Goal: Task Accomplishment & Management: Use online tool/utility

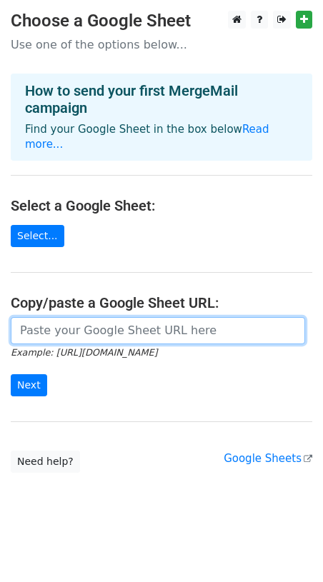
click at [106, 318] on input "url" at bounding box center [158, 330] width 294 height 27
click at [146, 317] on input "url" at bounding box center [158, 330] width 294 height 27
paste input "[URL][DOMAIN_NAME]"
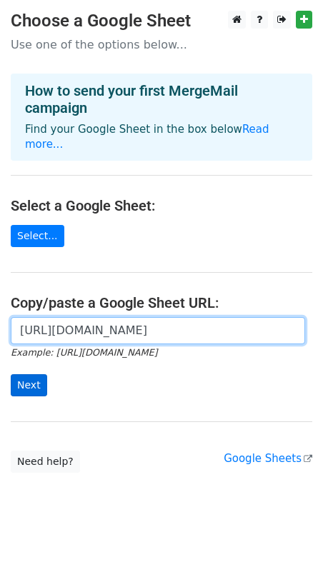
type input "[URL][DOMAIN_NAME]"
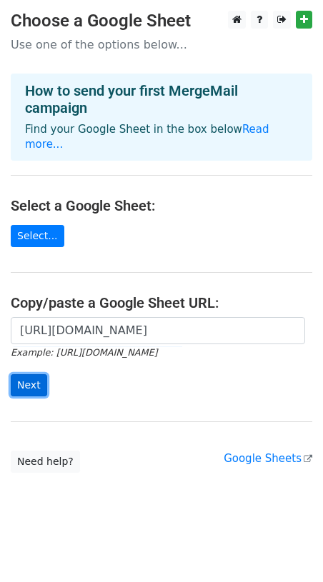
click at [37, 375] on input "Next" at bounding box center [29, 385] width 36 height 22
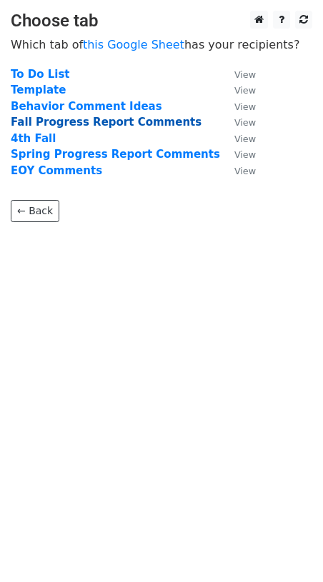
click at [60, 121] on strong "Fall Progress Report Comments" at bounding box center [106, 122] width 191 height 13
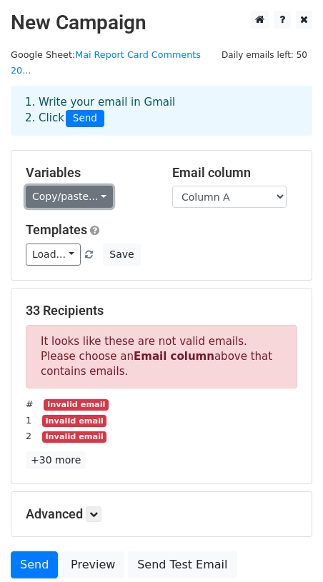
click at [96, 186] on link "Copy/paste..." at bounding box center [69, 197] width 87 height 22
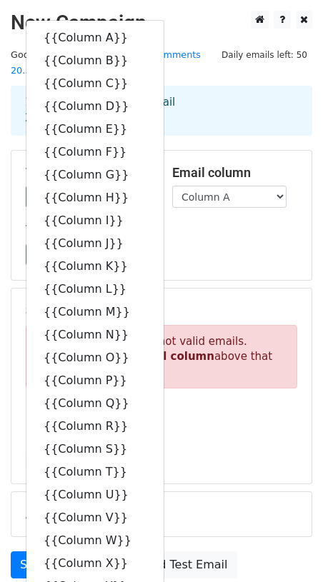
click at [238, 222] on h5 "Templates" at bounding box center [161, 230] width 271 height 16
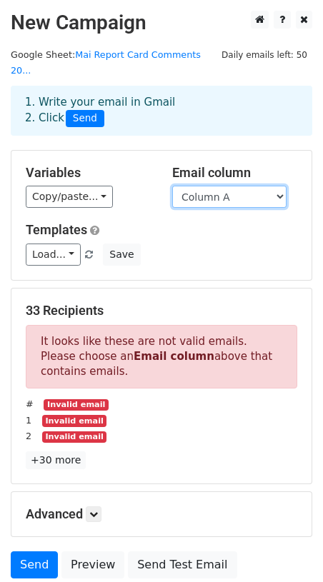
click at [242, 186] on select "Column A Column B Column C Column D Column E Column F Column G Column H Column …" at bounding box center [229, 197] width 114 height 22
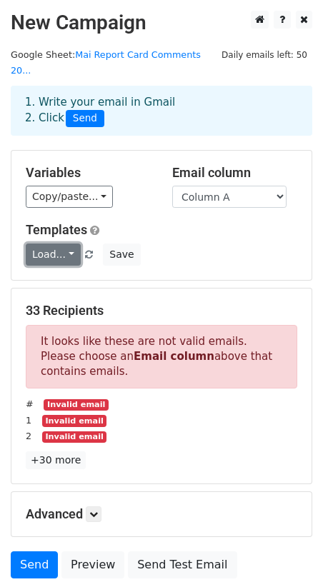
click at [70, 243] on link "Load..." at bounding box center [53, 254] width 55 height 22
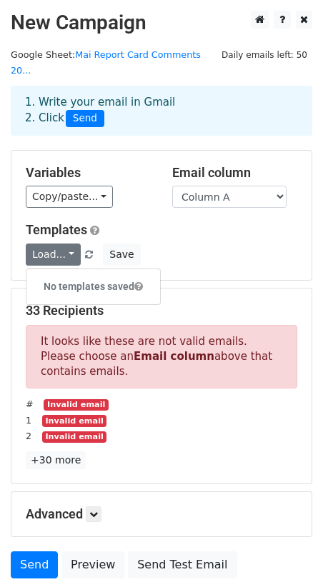
click at [193, 205] on div "Variables Copy/paste... {{Column A}} {{Column B}} {{Column C}} {{Column D}} {{C…" at bounding box center [161, 215] width 300 height 129
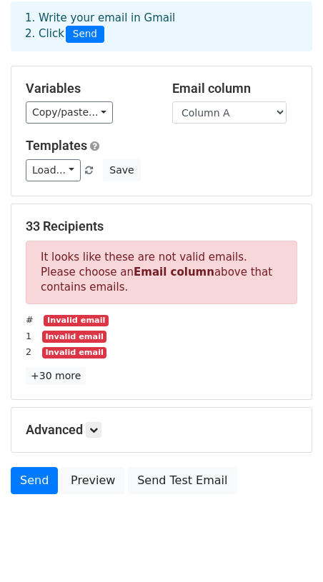
scroll to position [102, 0]
